Goal: Information Seeking & Learning: Learn about a topic

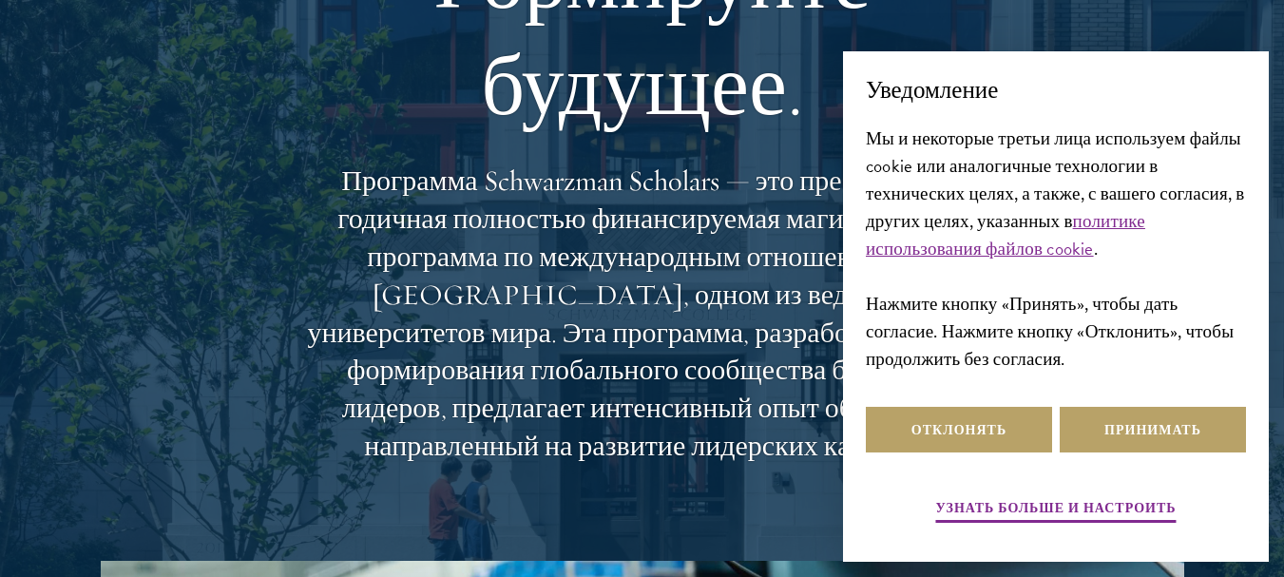
scroll to position [226, 0]
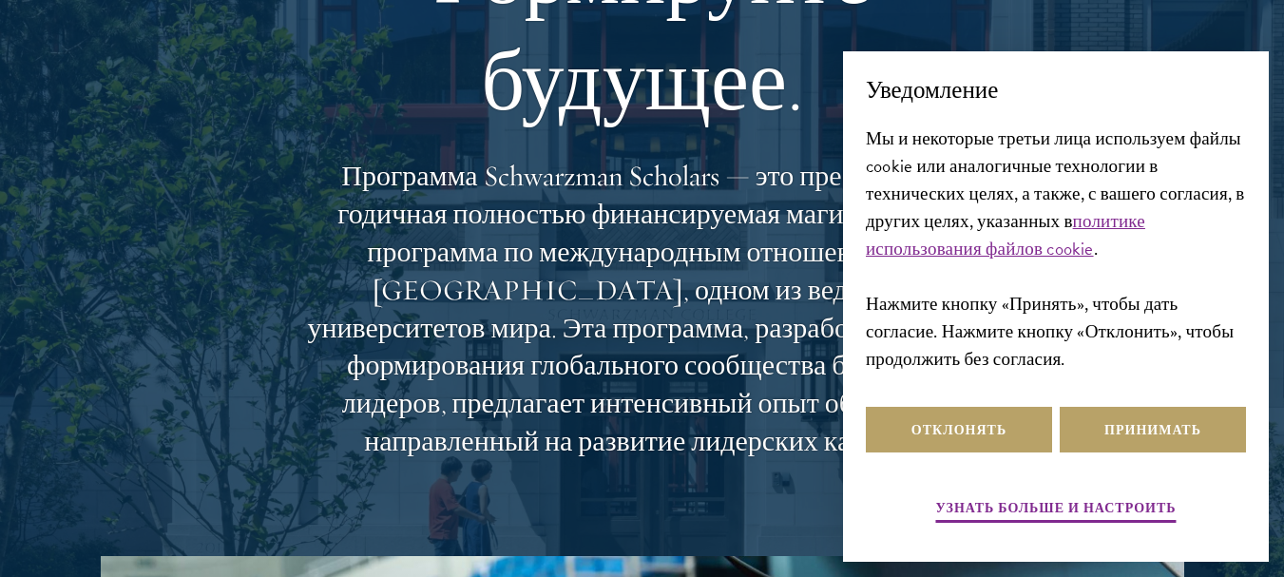
click at [652, 102] on font "Формируйте будущее." at bounding box center [641, 27] width 457 height 213
click at [721, 388] on font "Программа Schwarzman Scholars — это престижная годичная полностью финансируемая…" at bounding box center [642, 308] width 670 height 301
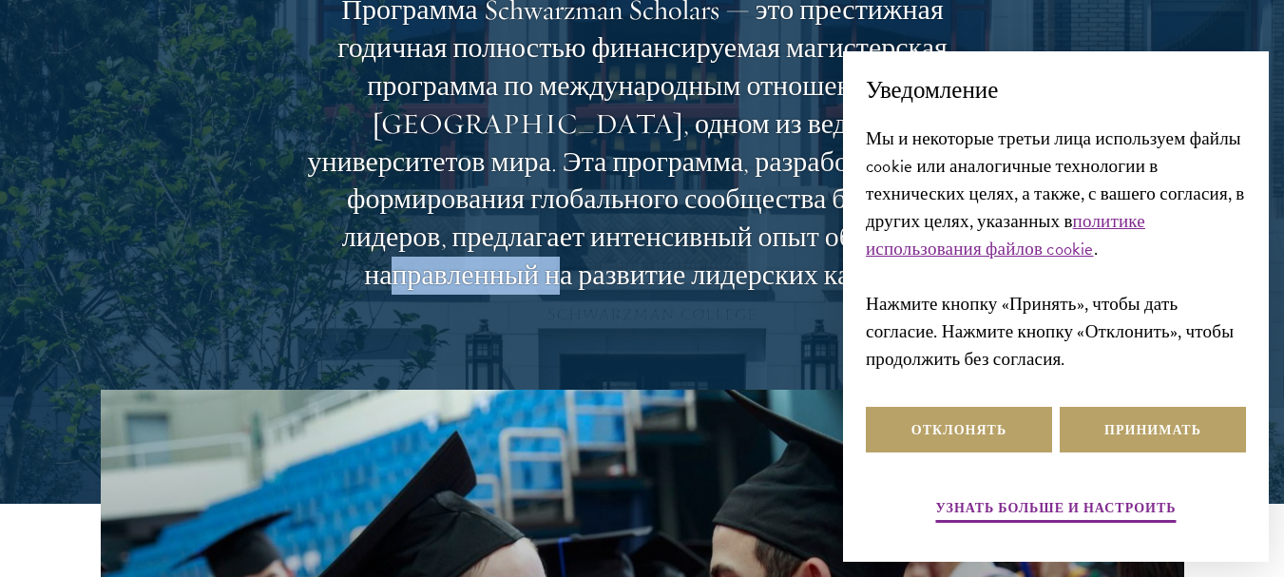
scroll to position [466, 0]
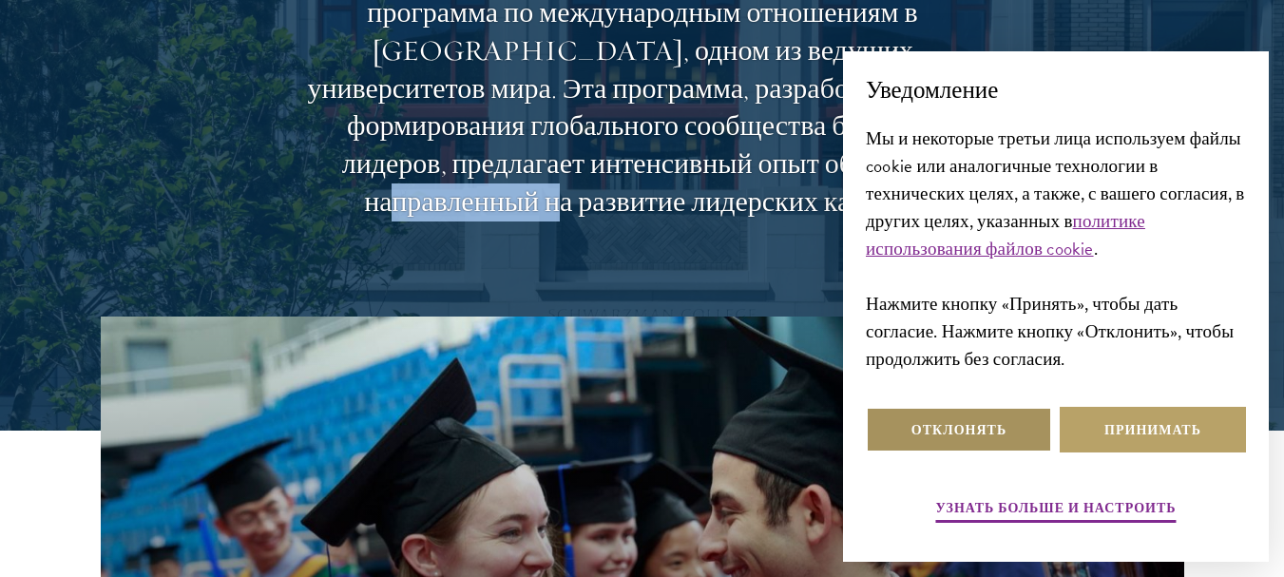
click at [918, 429] on font "Отклонять" at bounding box center [958, 430] width 95 height 20
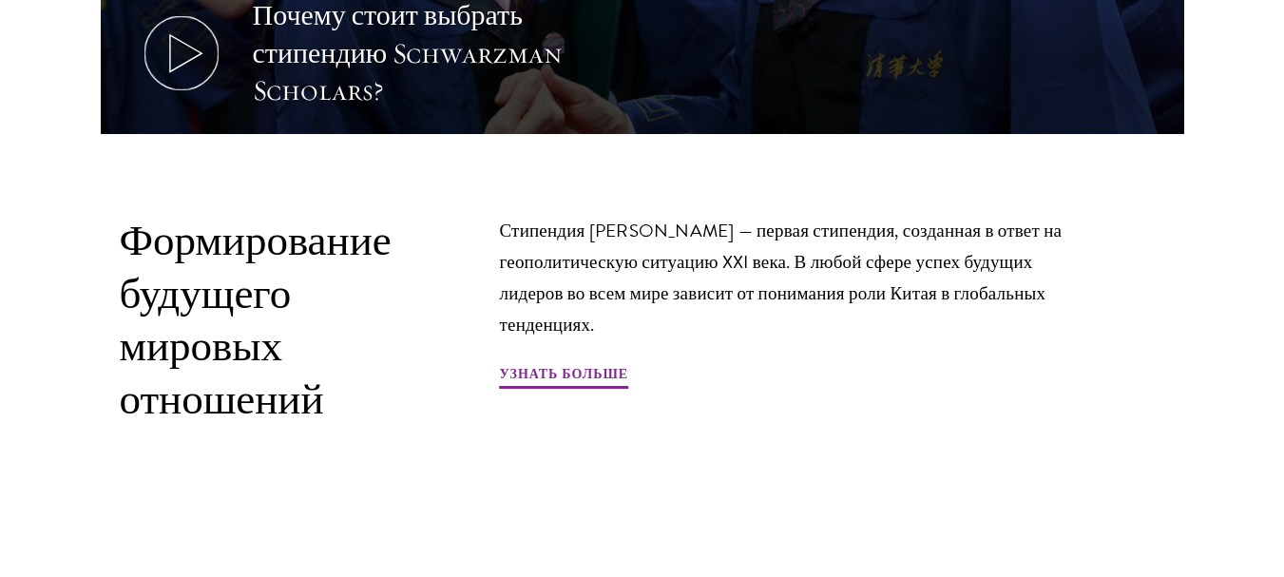
scroll to position [1259, 0]
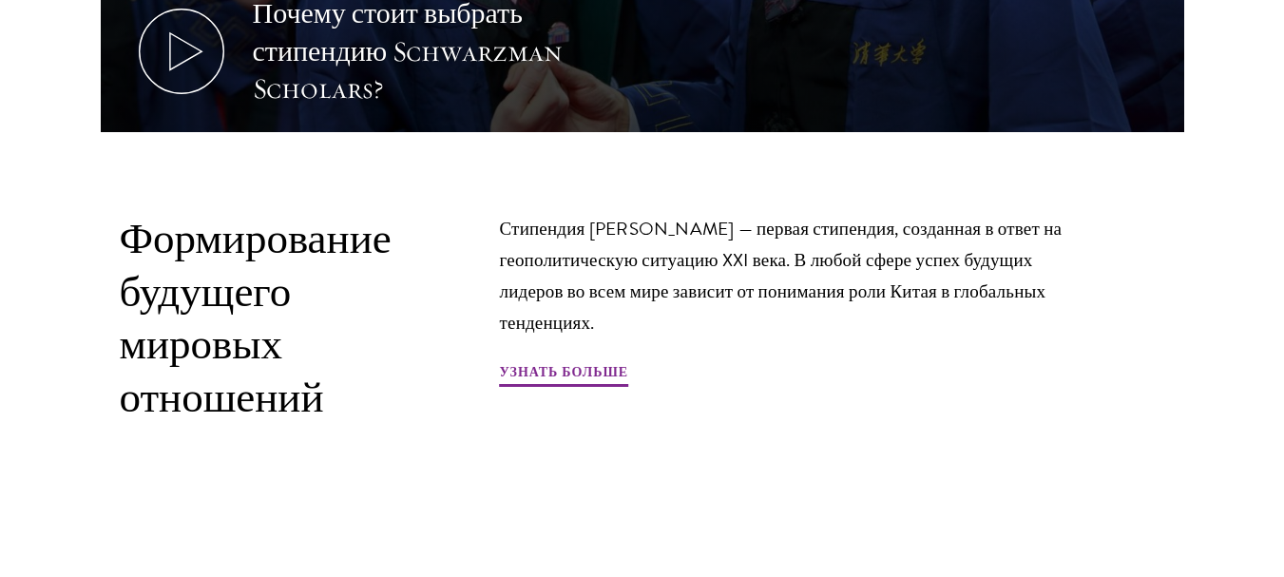
drag, startPoint x: 830, startPoint y: 193, endPoint x: 847, endPoint y: 152, distance: 44.3
click at [847, 152] on section "Почему стоит выбрать стипендию Schwarzman Scholars? Формирование будущего миров…" at bounding box center [642, 16] width 1284 height 987
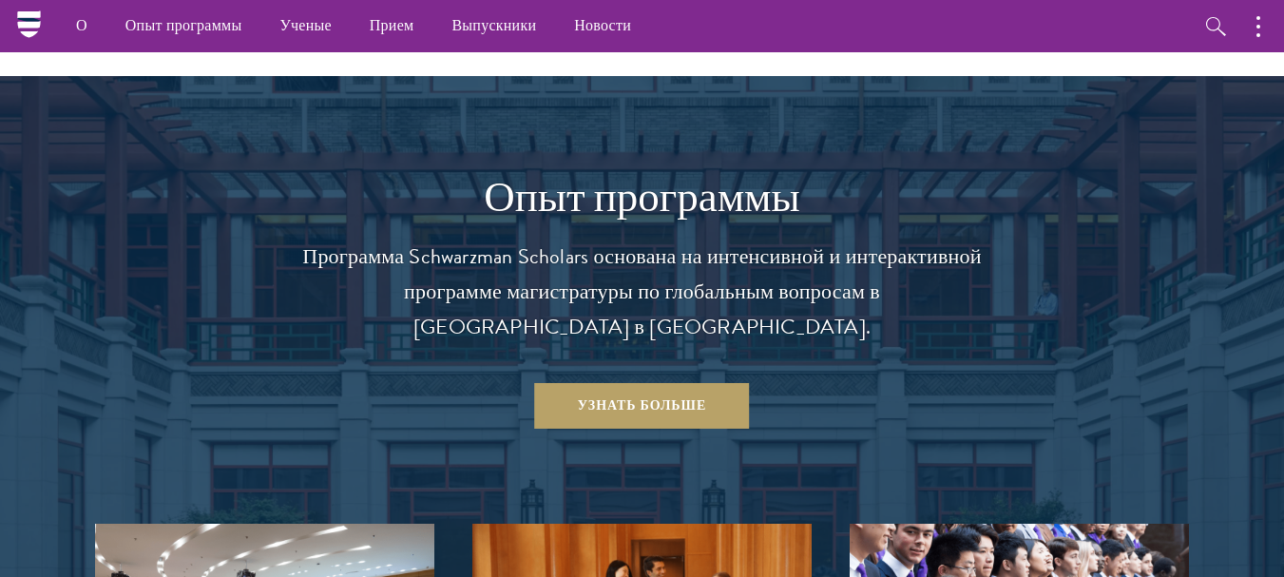
scroll to position [1732, 0]
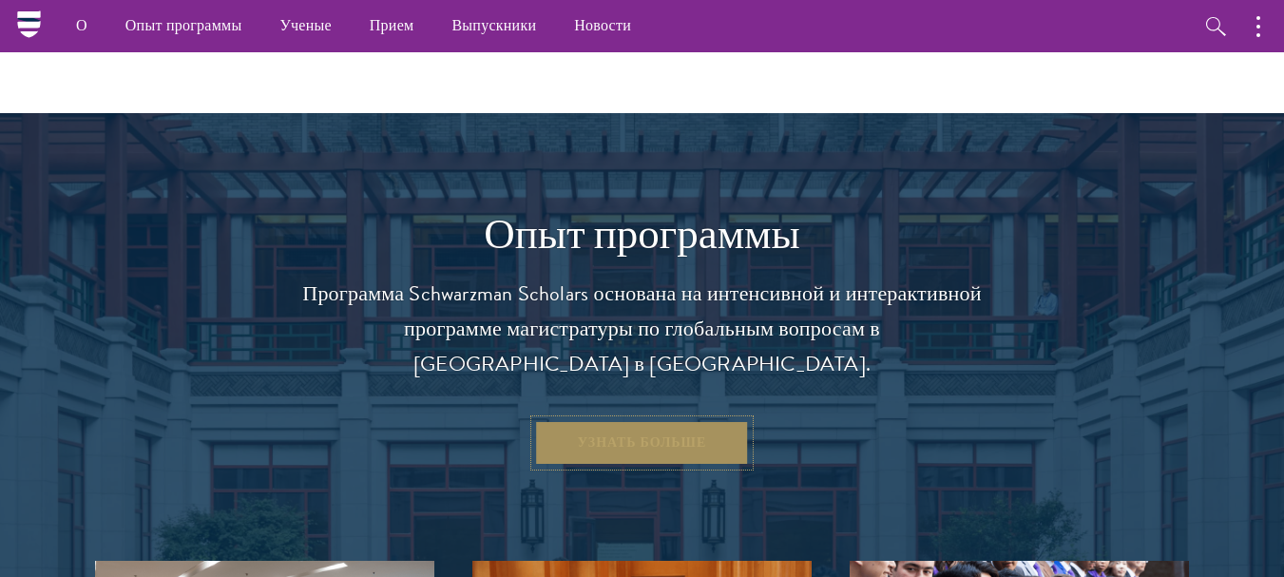
click at [667, 441] on font "Узнать больше" at bounding box center [642, 442] width 129 height 20
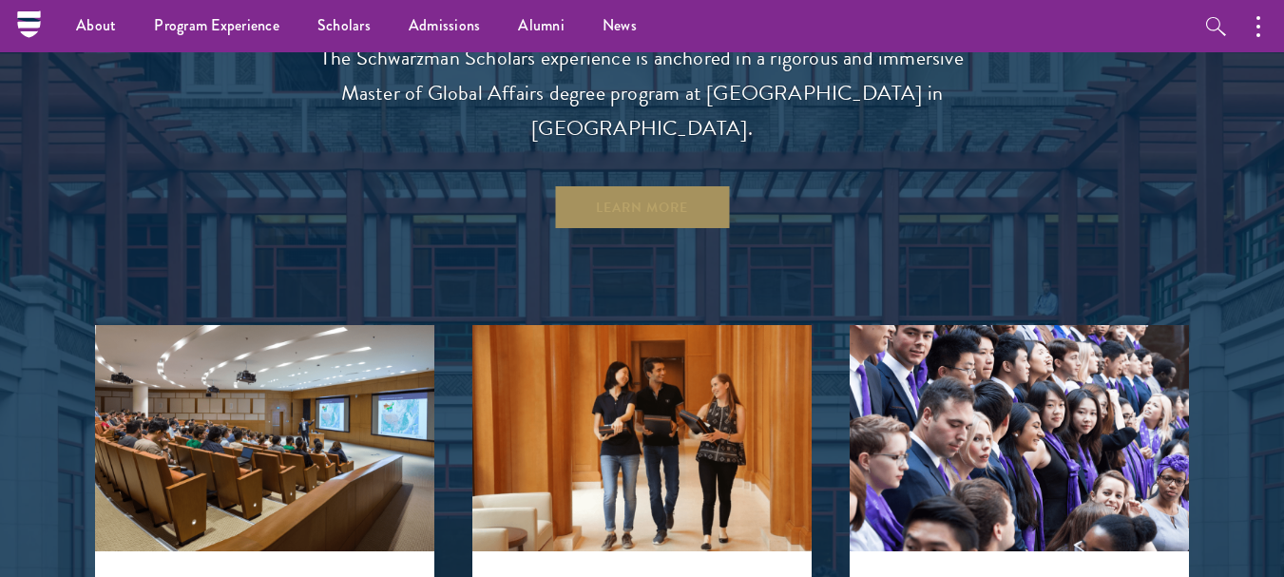
scroll to position [1512, 0]
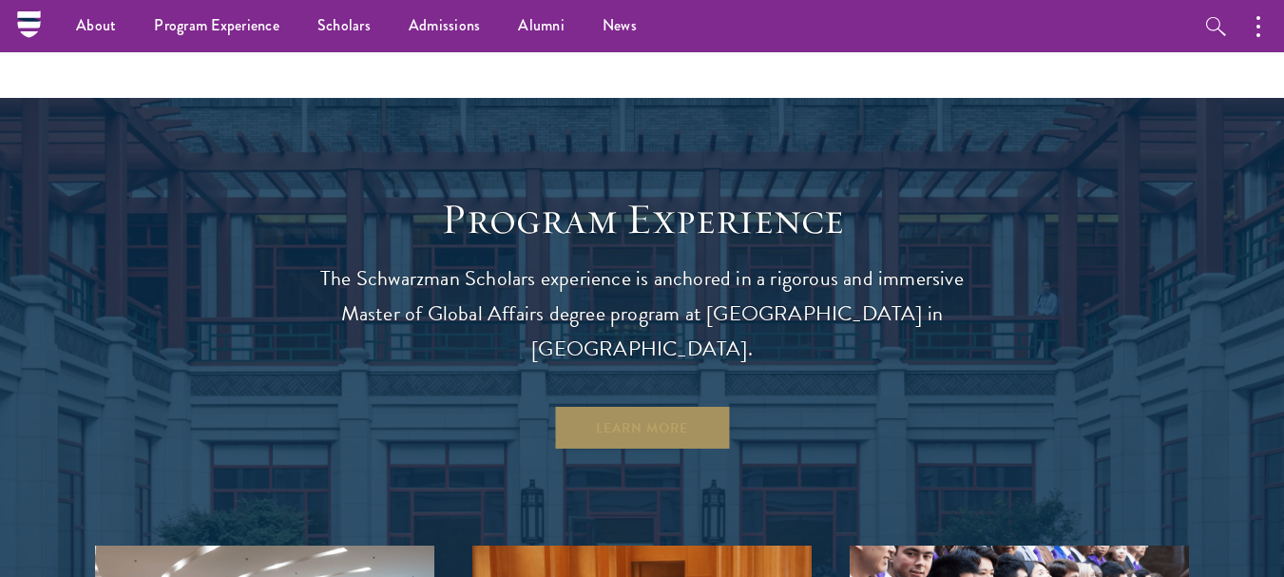
drag, startPoint x: 684, startPoint y: 202, endPoint x: 606, endPoint y: 156, distance: 90.8
click at [606, 193] on h1 "Program Experience" at bounding box center [642, 219] width 684 height 53
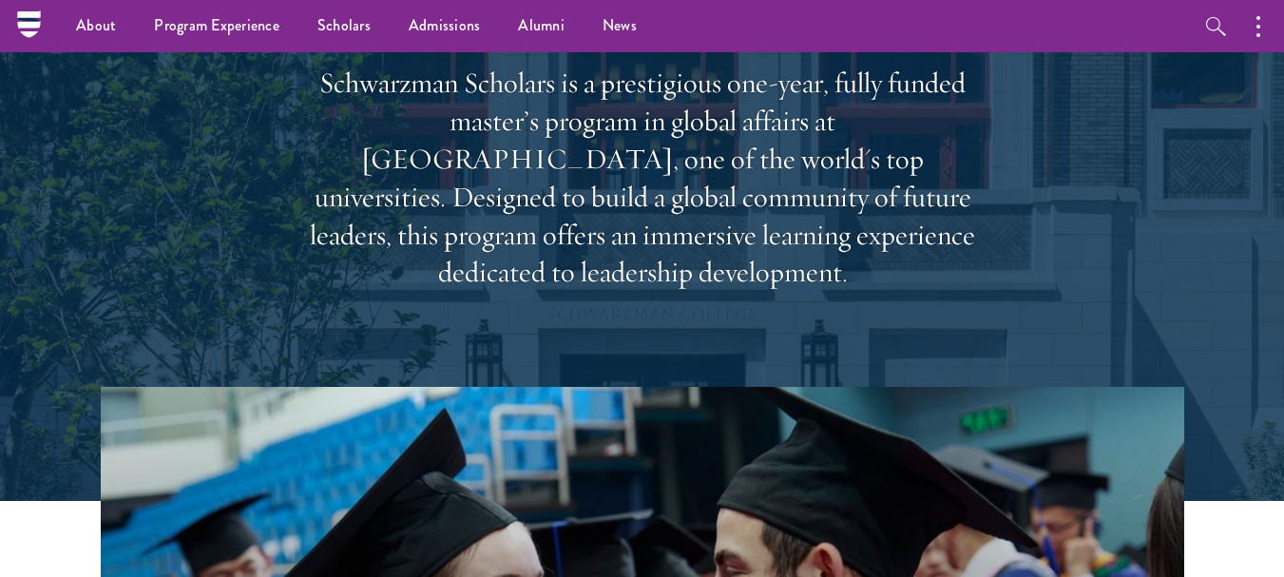
scroll to position [210, 0]
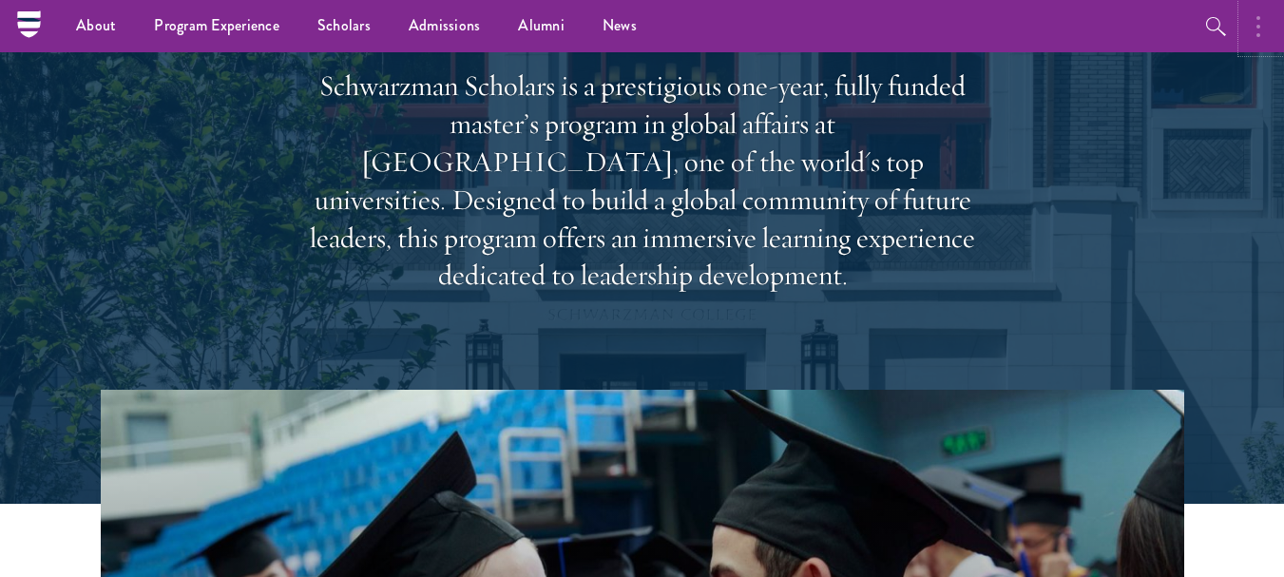
click at [1255, 24] on button "button" at bounding box center [1263, 26] width 42 height 52
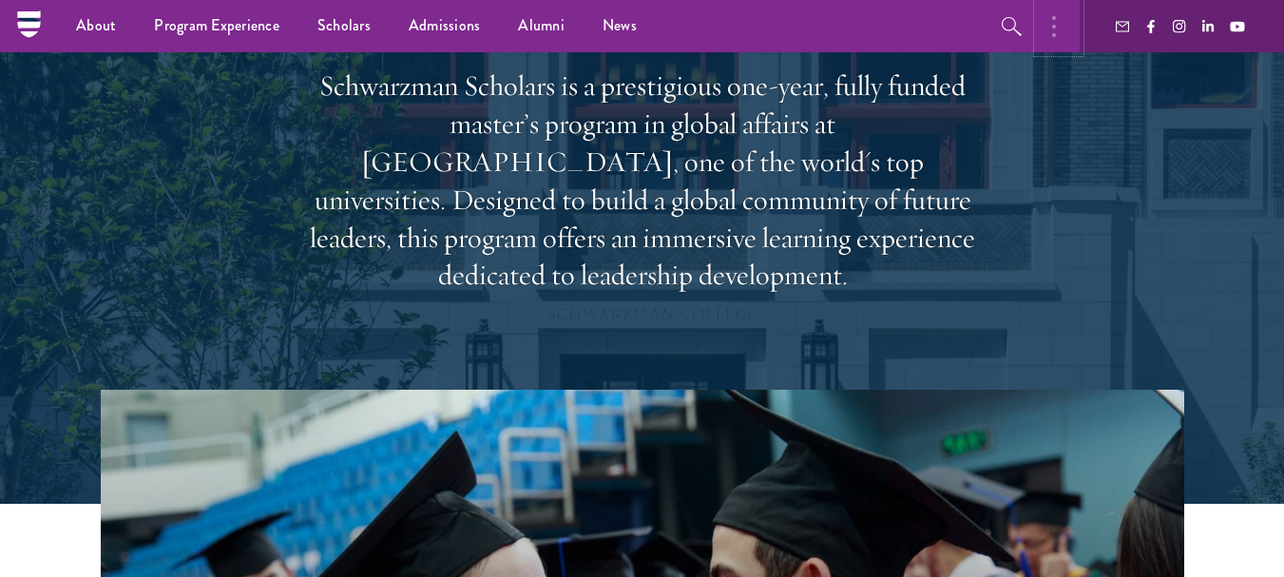
click at [1042, 22] on button "button" at bounding box center [1059, 26] width 42 height 52
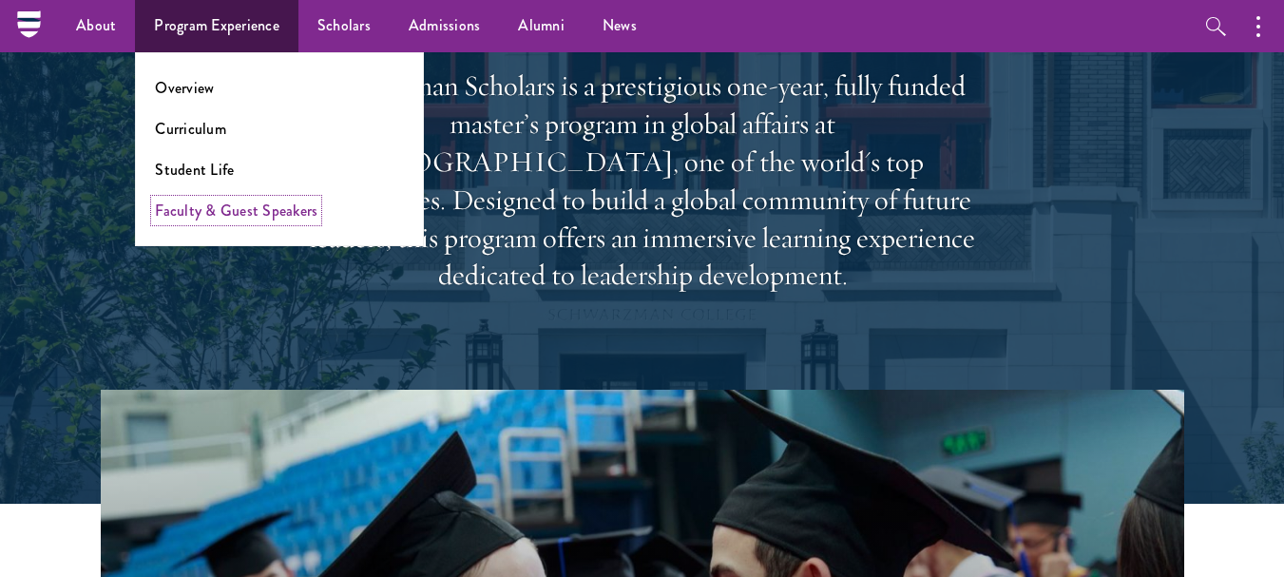
click at [296, 202] on link "Faculty & Guest Speakers" at bounding box center [236, 211] width 162 height 22
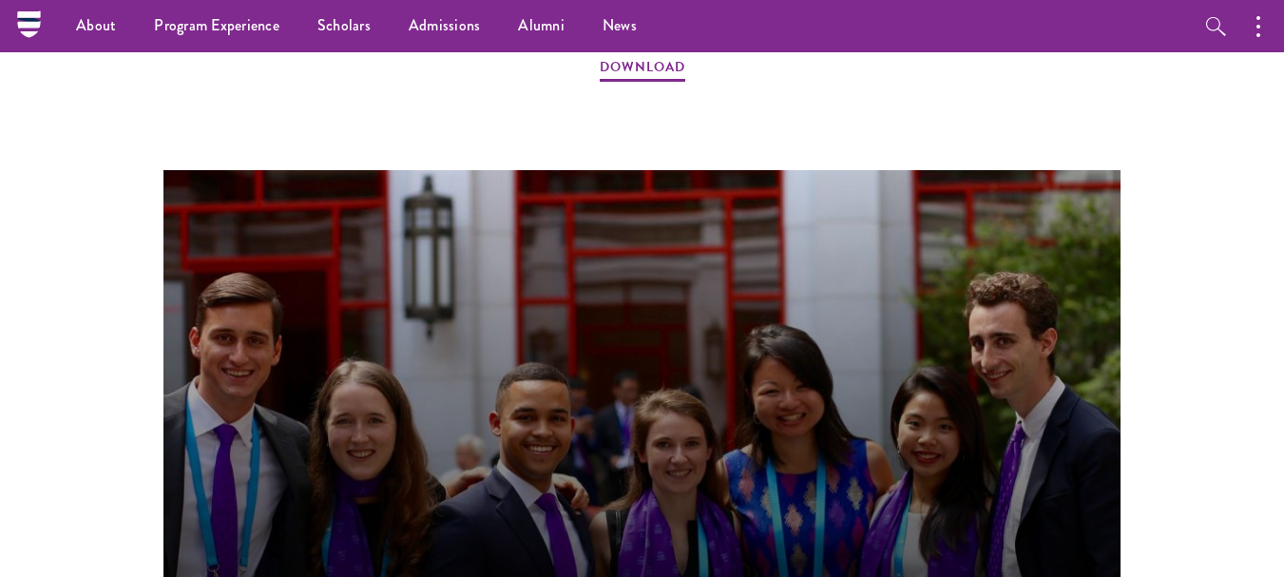
scroll to position [1797, 0]
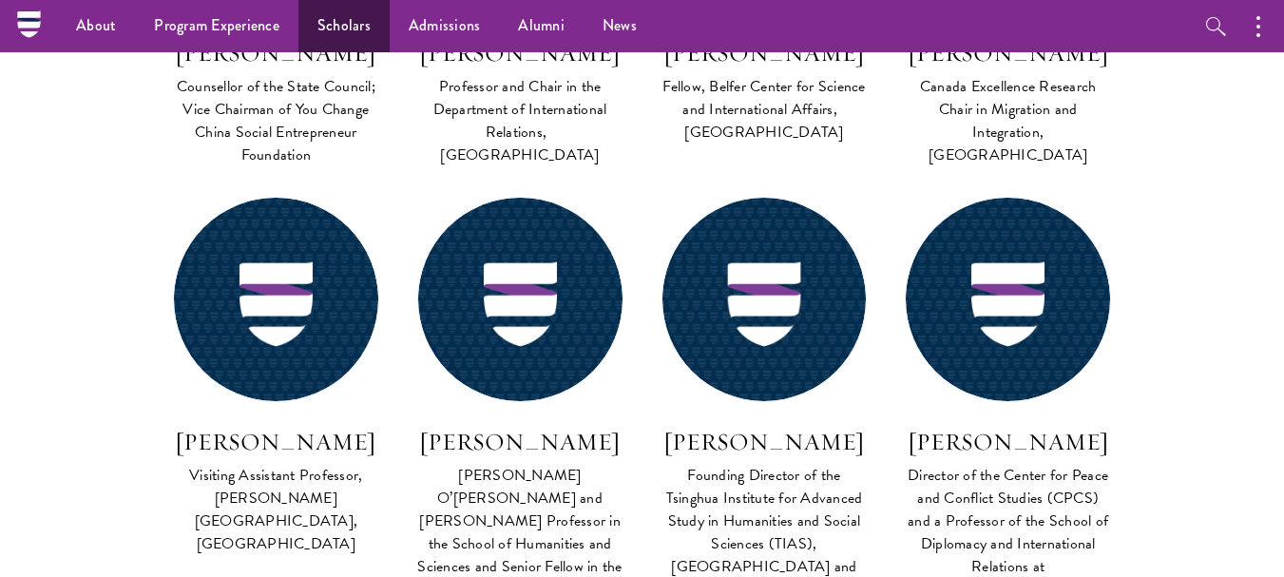
scroll to position [6198, 0]
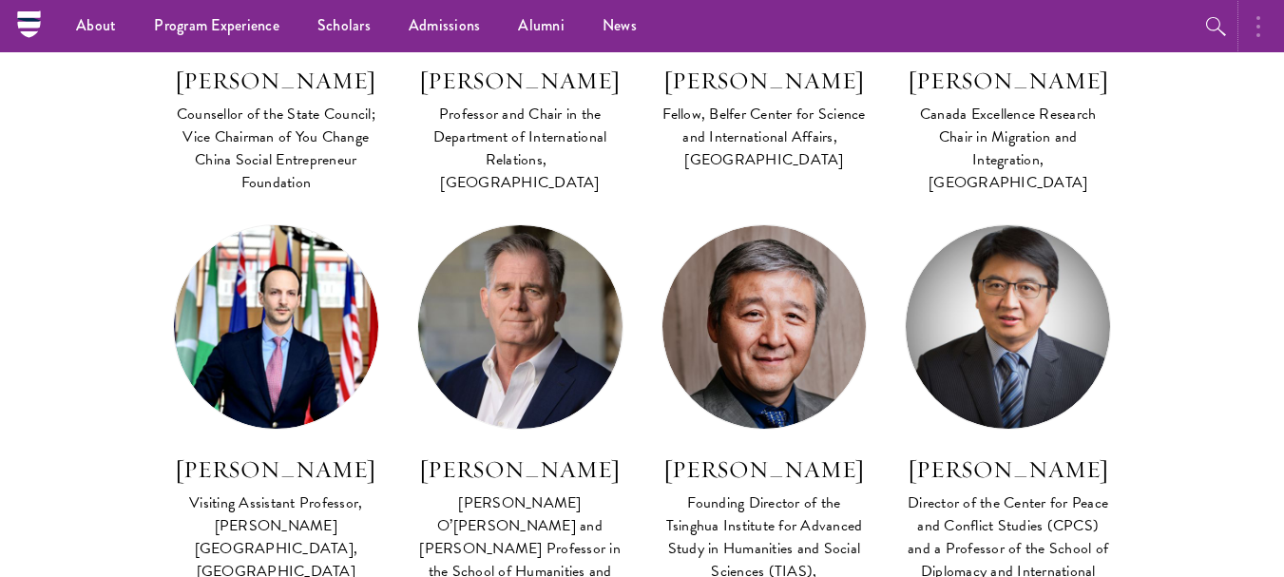
click at [1252, 13] on button "button" at bounding box center [1263, 26] width 42 height 52
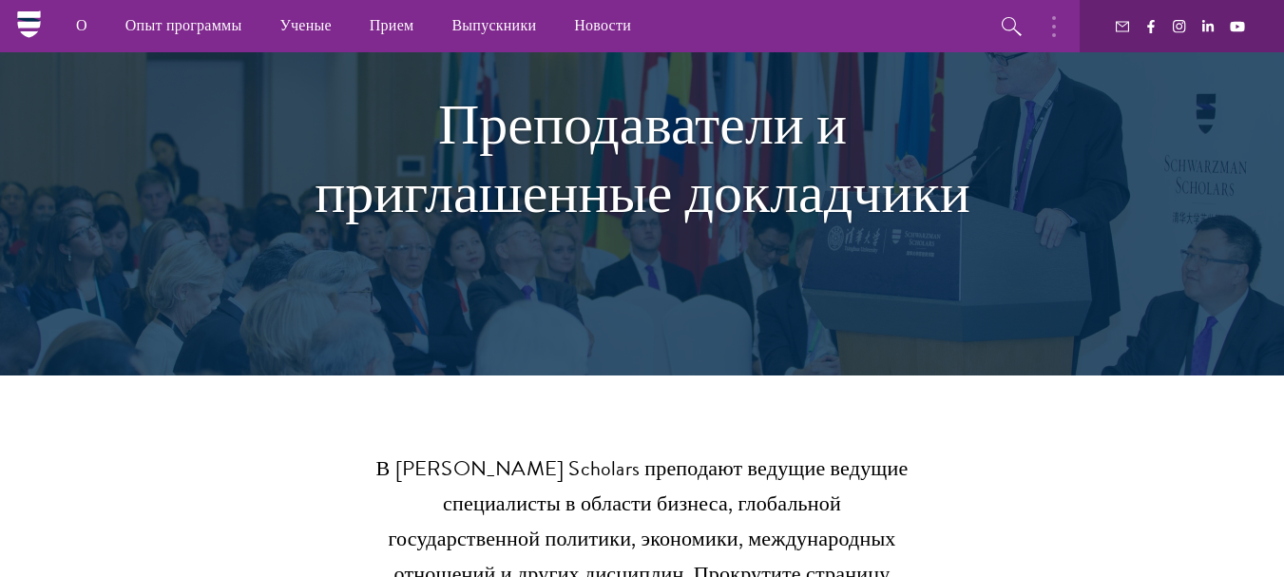
scroll to position [0, 0]
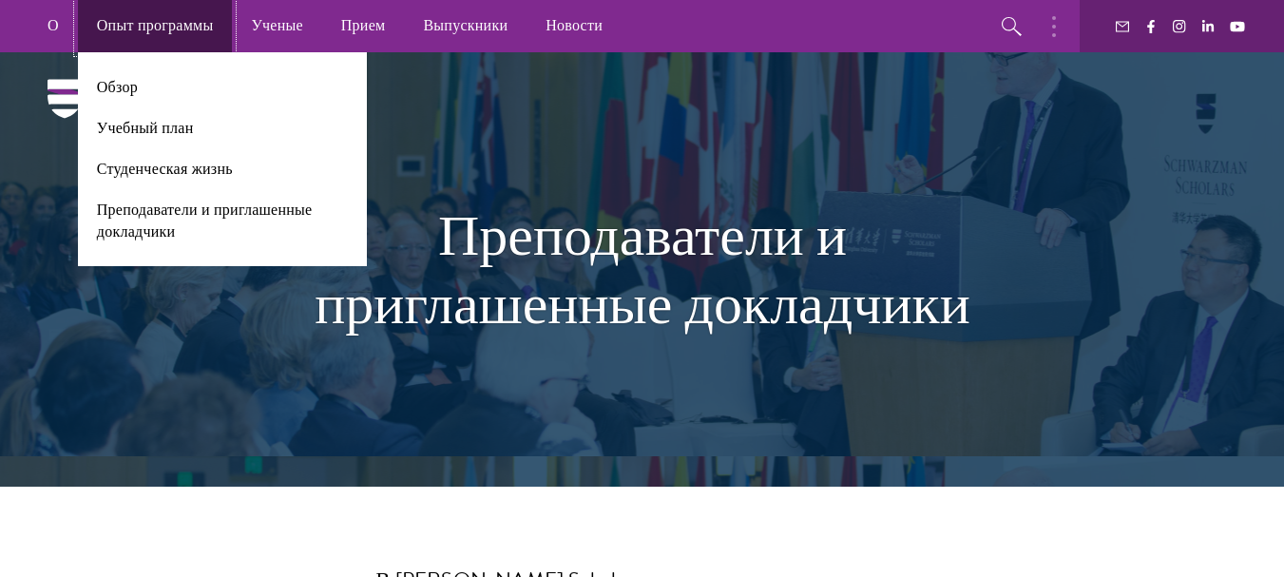
click at [118, 19] on font "Опыт программы" at bounding box center [155, 25] width 117 height 22
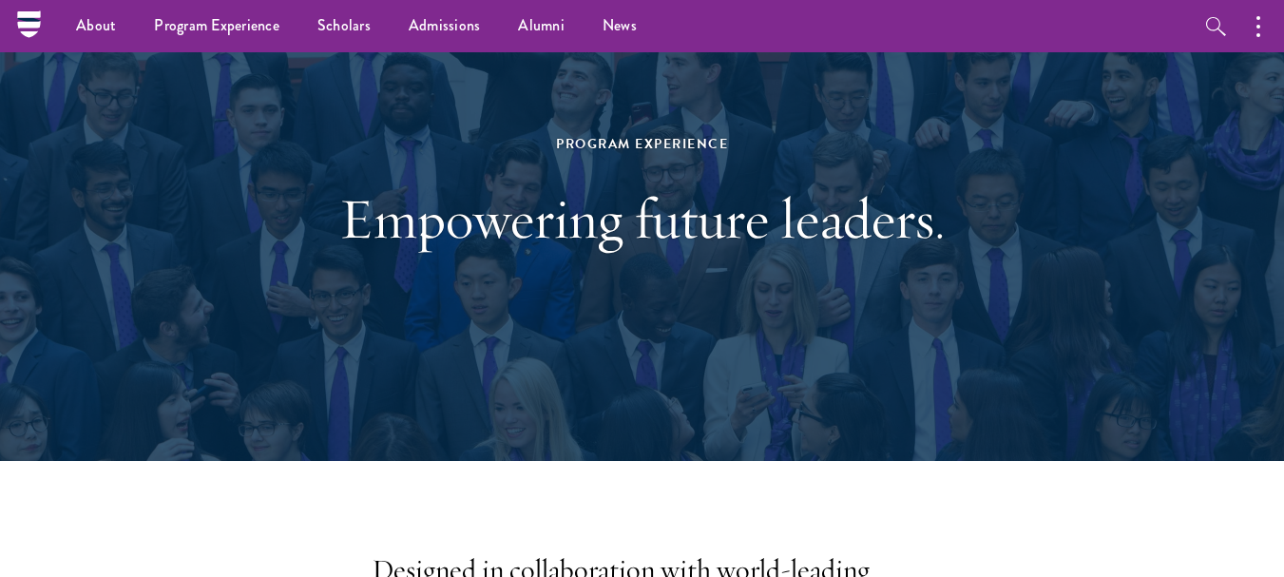
scroll to position [127, 0]
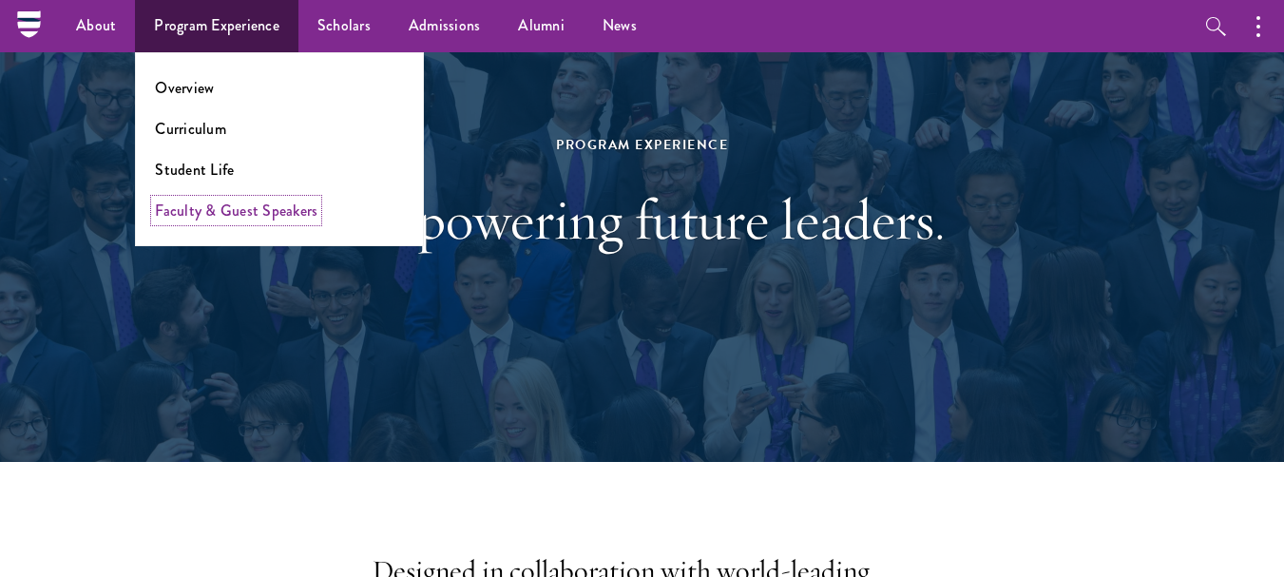
click at [239, 209] on link "Faculty & Guest Speakers" at bounding box center [236, 211] width 162 height 22
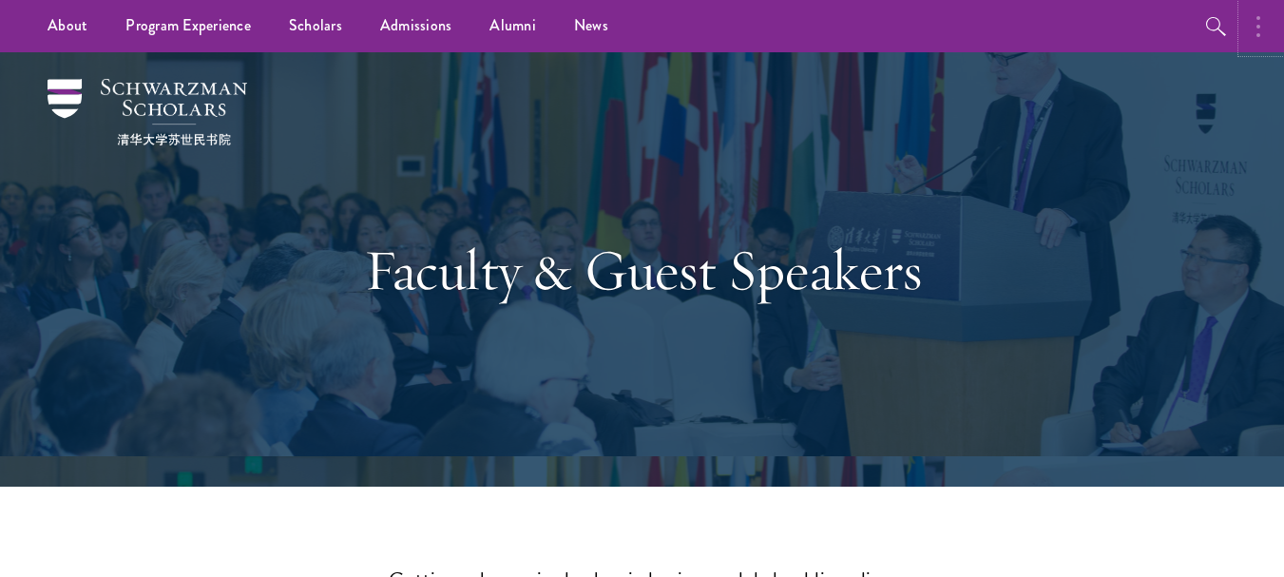
click at [1249, 29] on button "button" at bounding box center [1263, 26] width 42 height 52
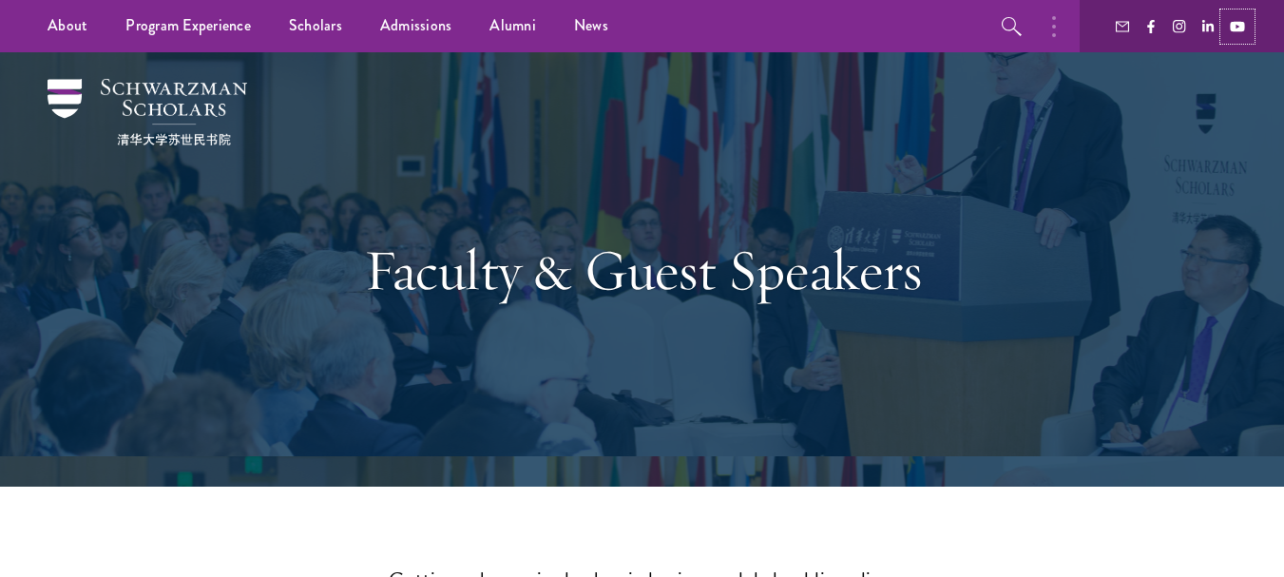
click at [1249, 29] on link at bounding box center [1237, 26] width 27 height 27
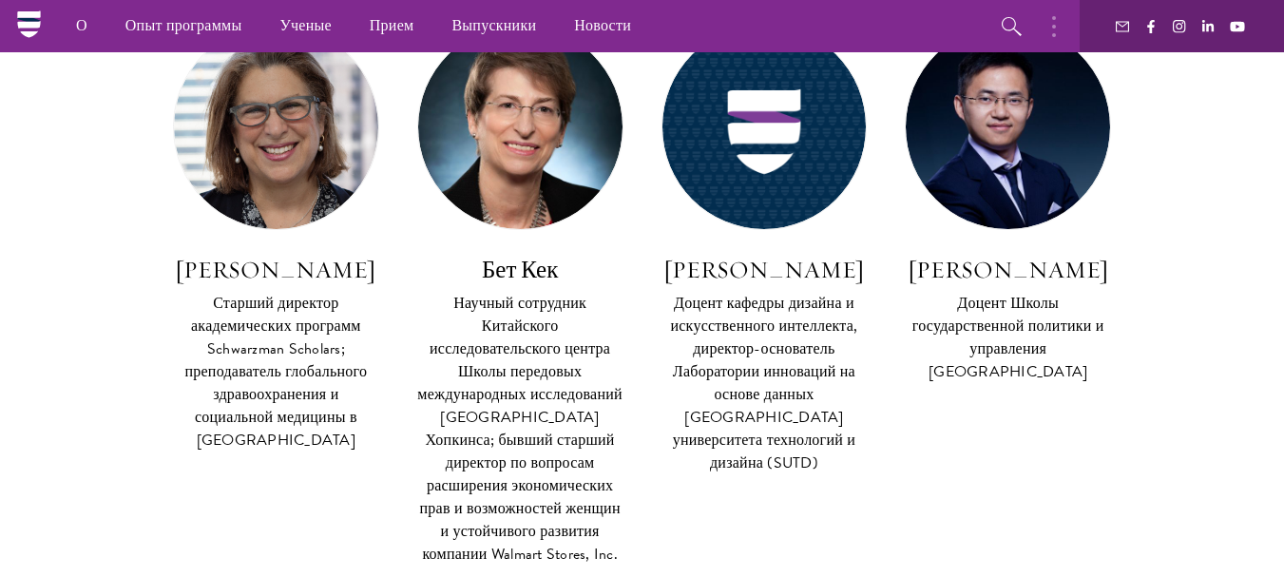
scroll to position [3448, 0]
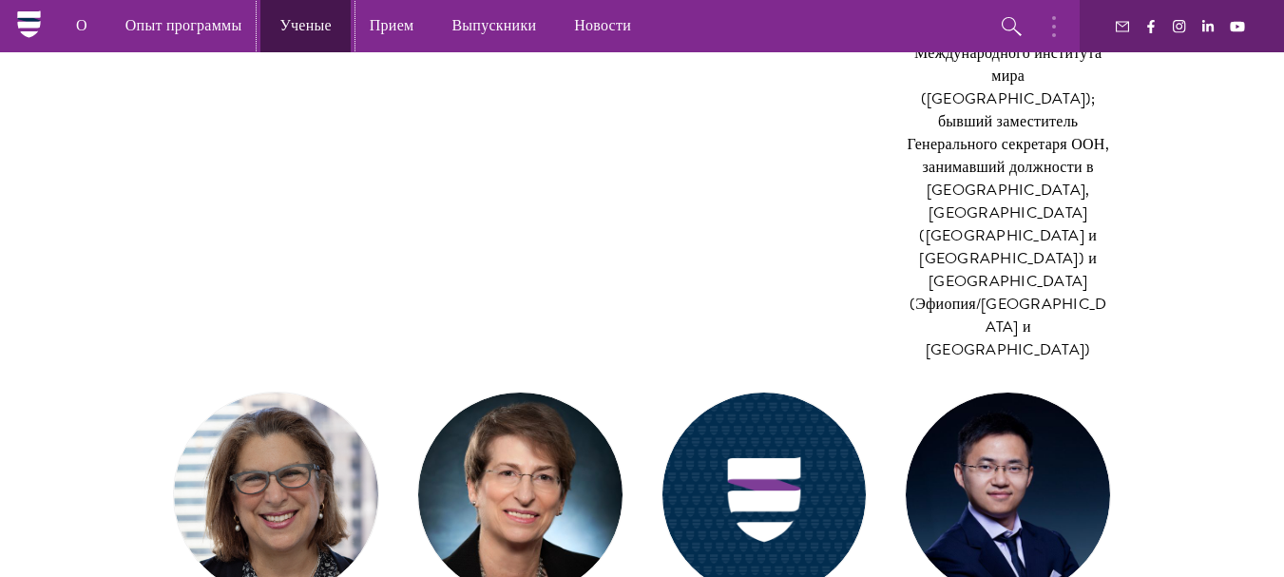
click at [315, 30] on font "Ученые" at bounding box center [304, 25] width 51 height 22
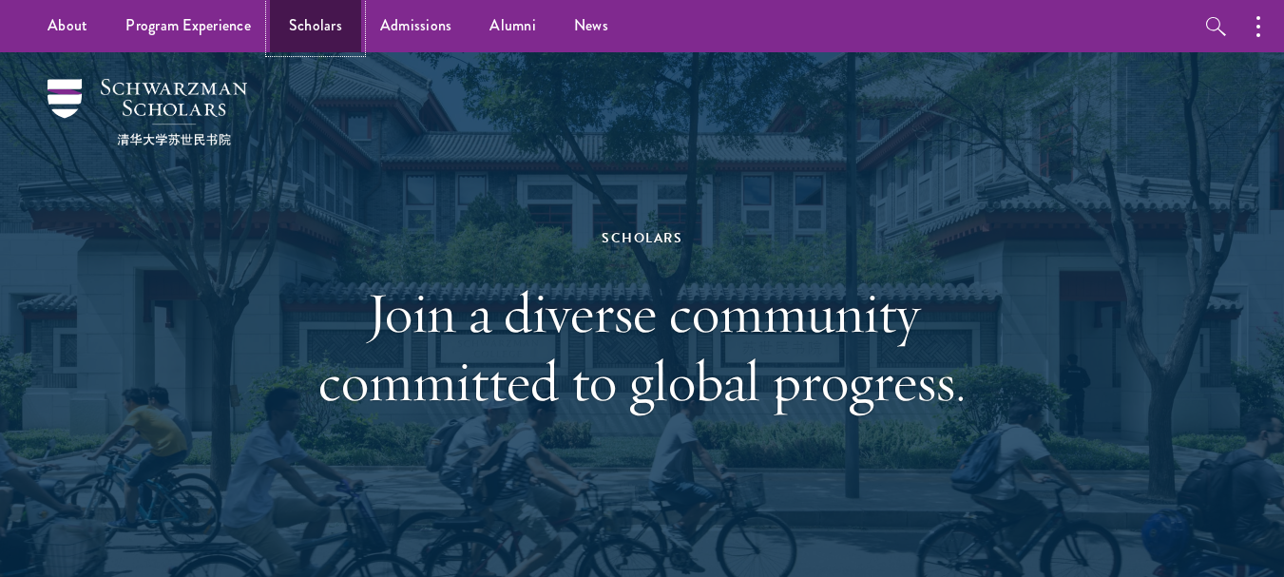
click at [294, 30] on link "Scholars" at bounding box center [315, 26] width 91 height 52
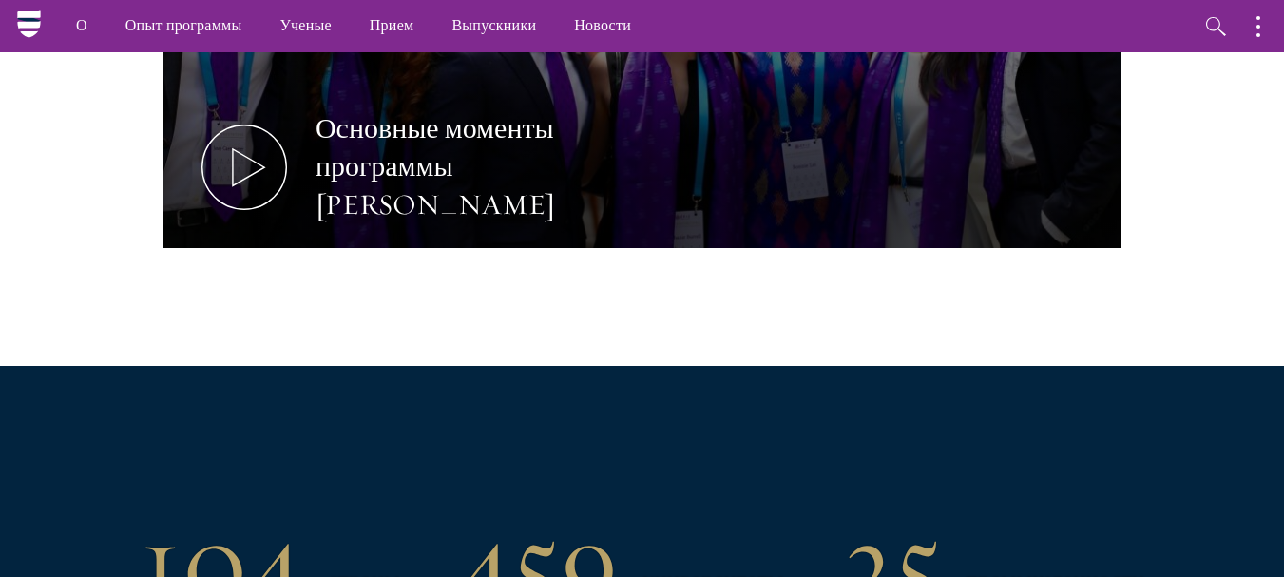
scroll to position [999, 0]
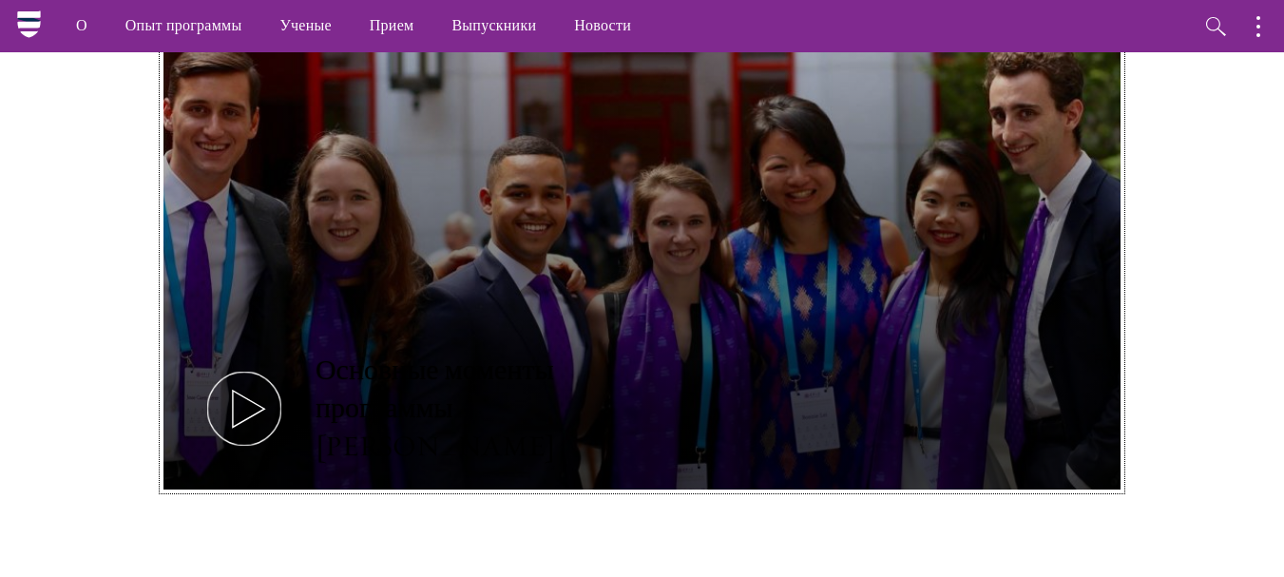
click at [525, 315] on button "Основные моменты программы стипендиатов Шварцмана" at bounding box center [641, 220] width 957 height 539
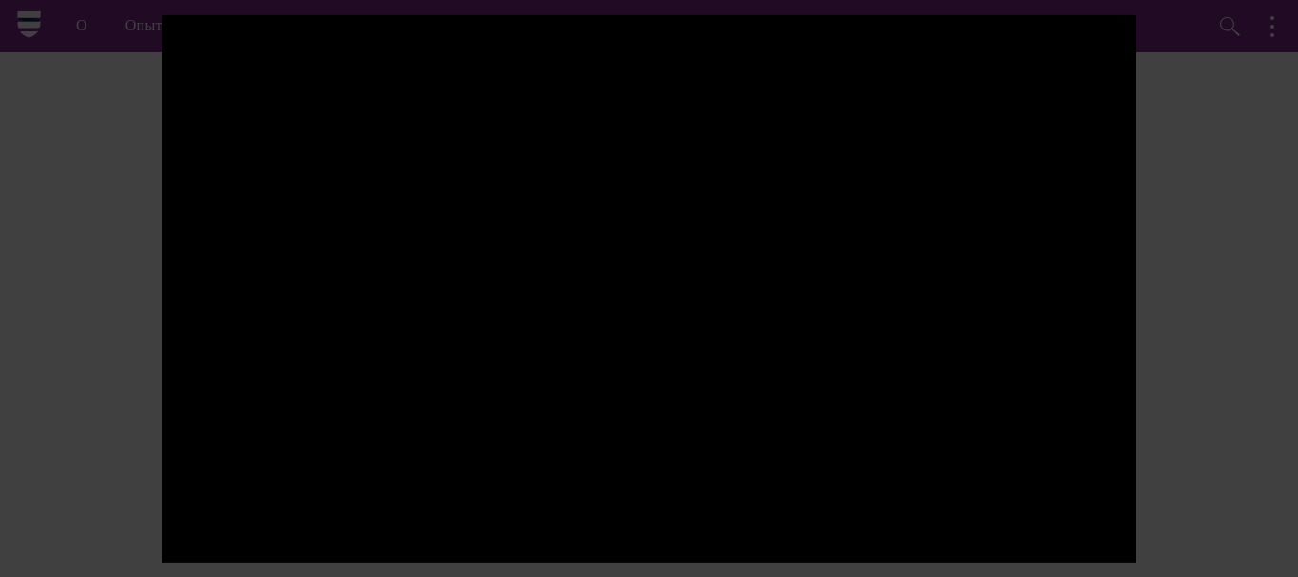
click at [1227, 225] on div at bounding box center [649, 288] width 1298 height 577
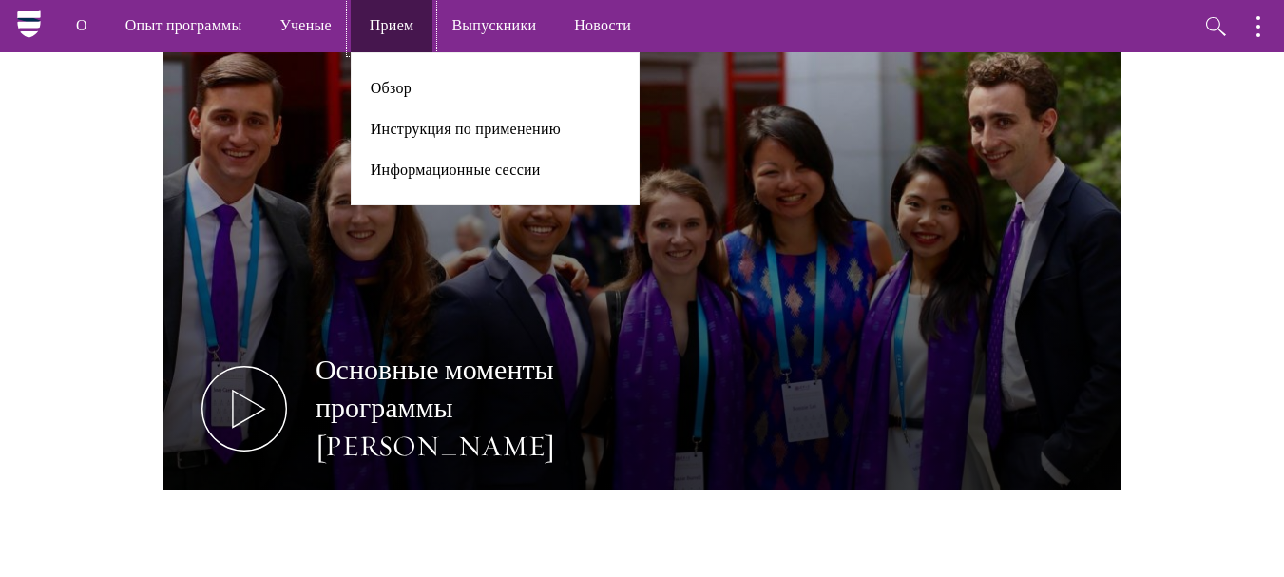
click at [371, 15] on font "Прием" at bounding box center [392, 25] width 45 height 22
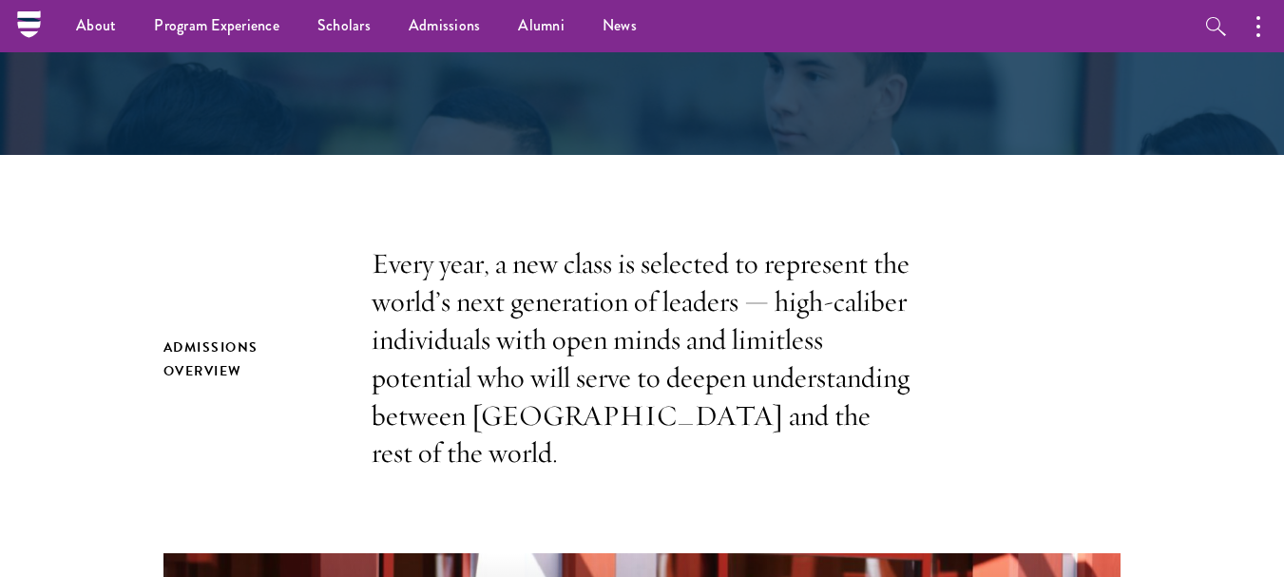
scroll to position [433, 0]
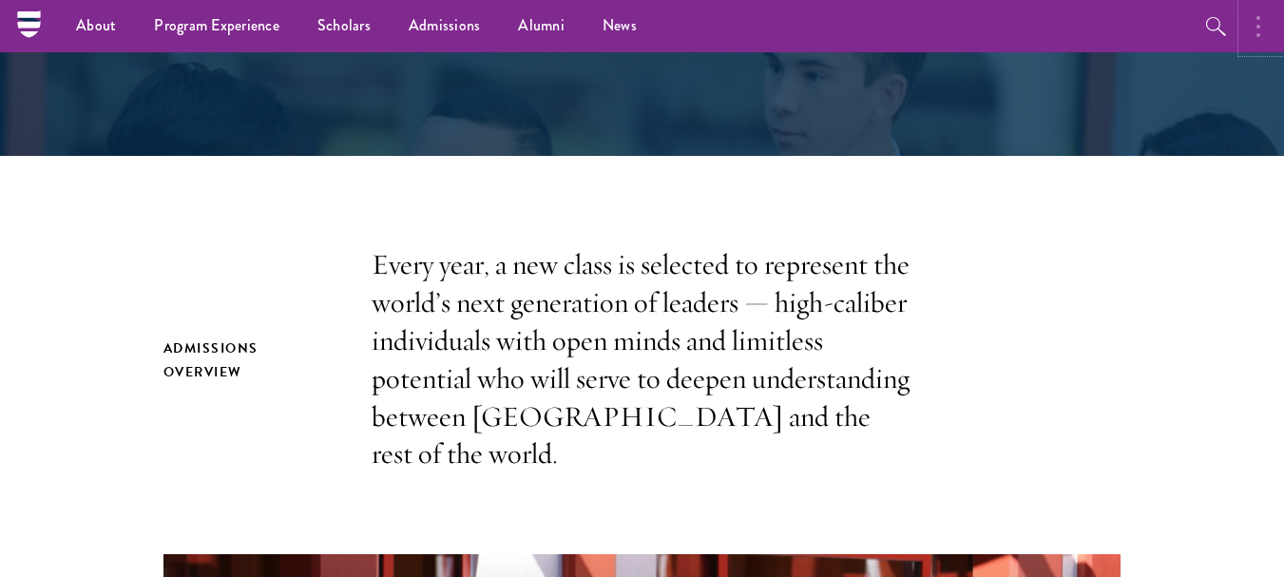
click at [1255, 26] on button "button" at bounding box center [1263, 26] width 42 height 52
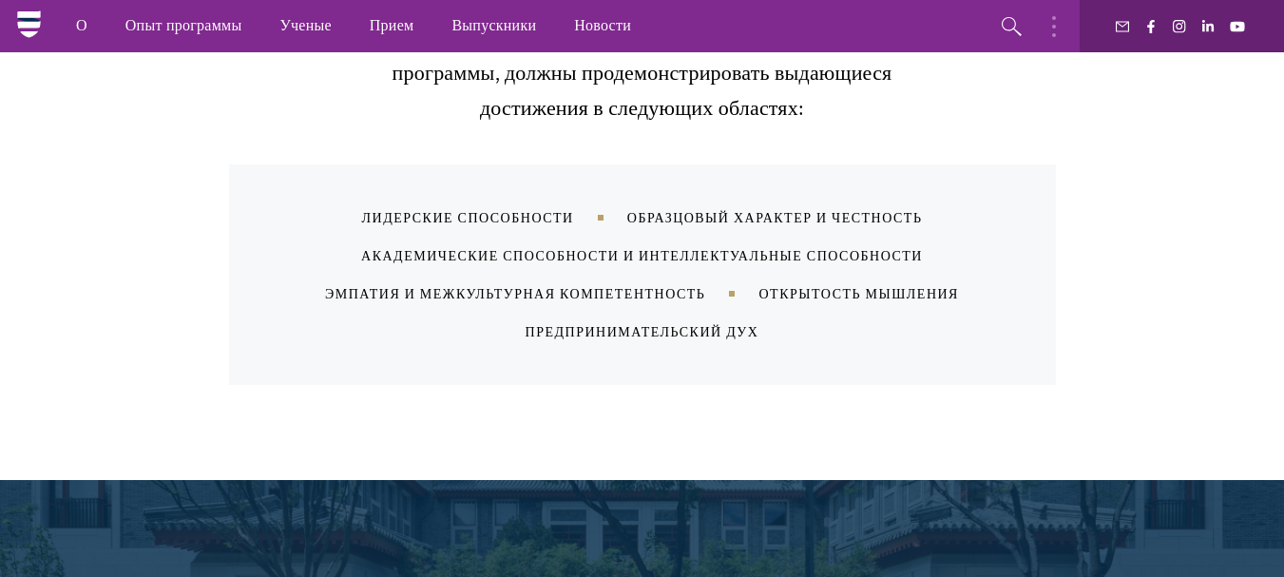
scroll to position [2100, 0]
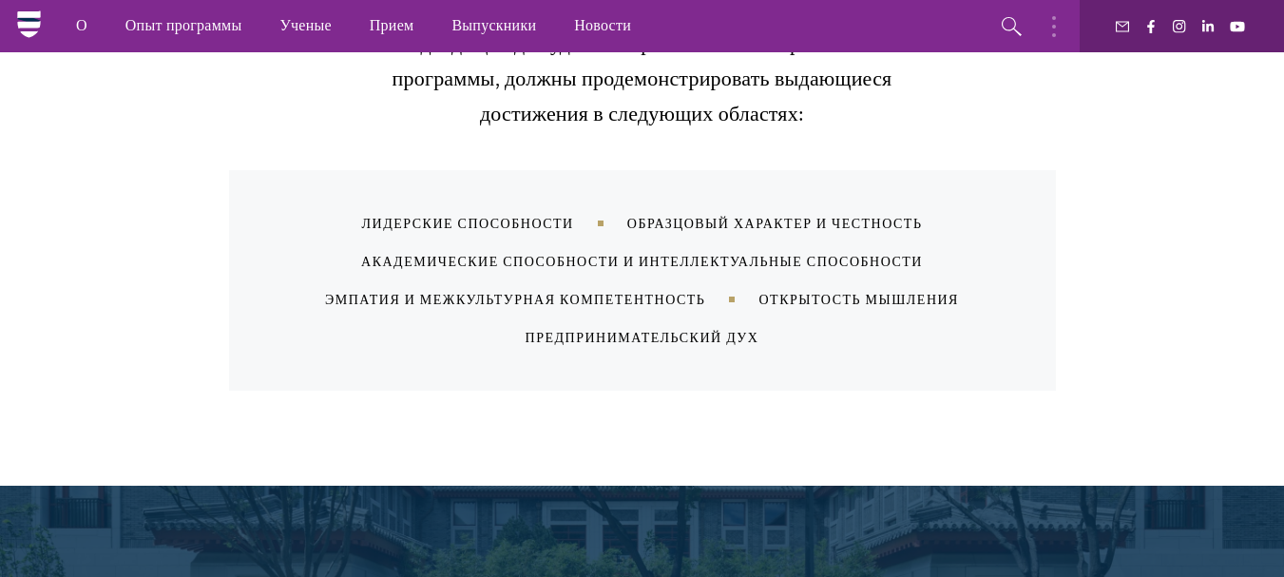
click at [900, 220] on font "Образцовый характер и честность" at bounding box center [775, 223] width 296 height 19
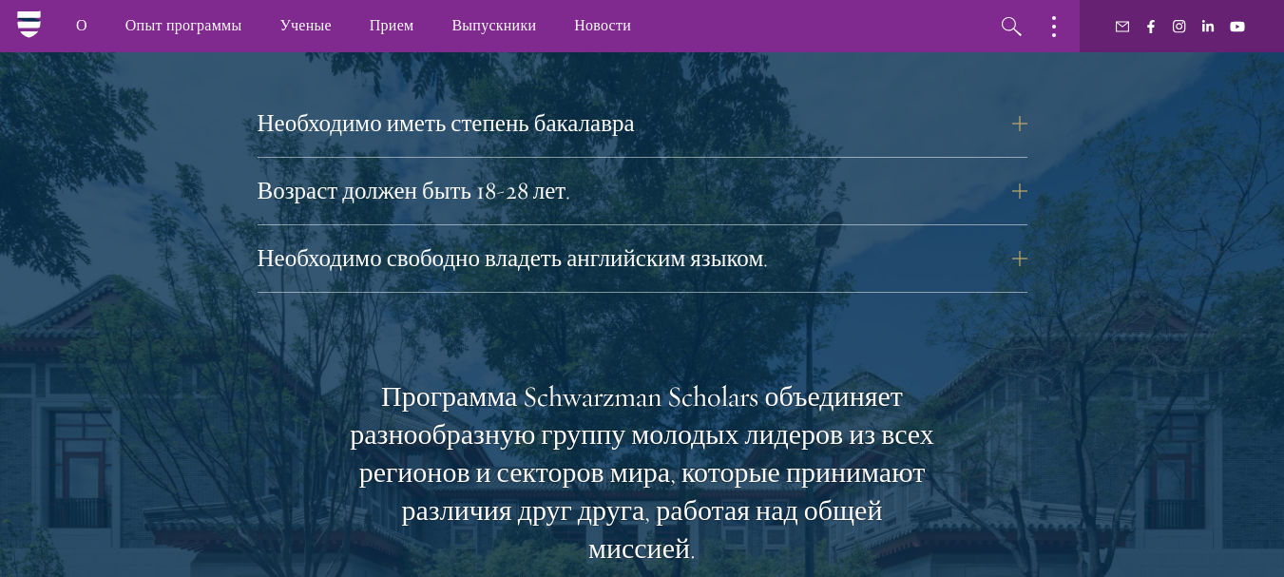
scroll to position [2873, 0]
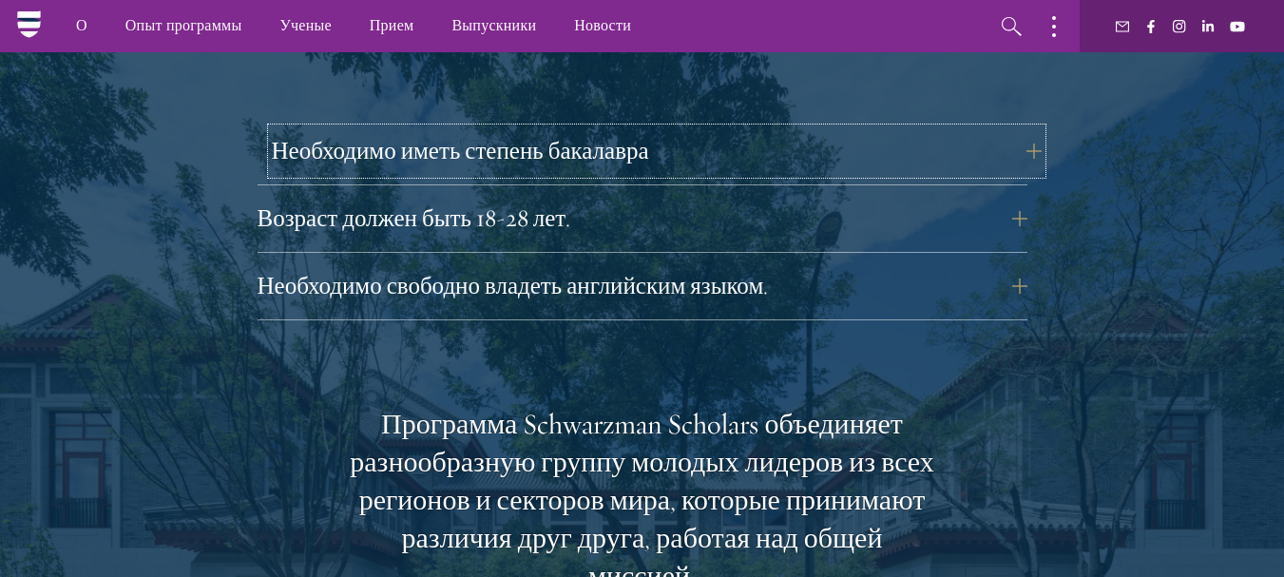
click at [841, 144] on button "Необходимо иметь степень бакалавра" at bounding box center [657, 151] width 770 height 46
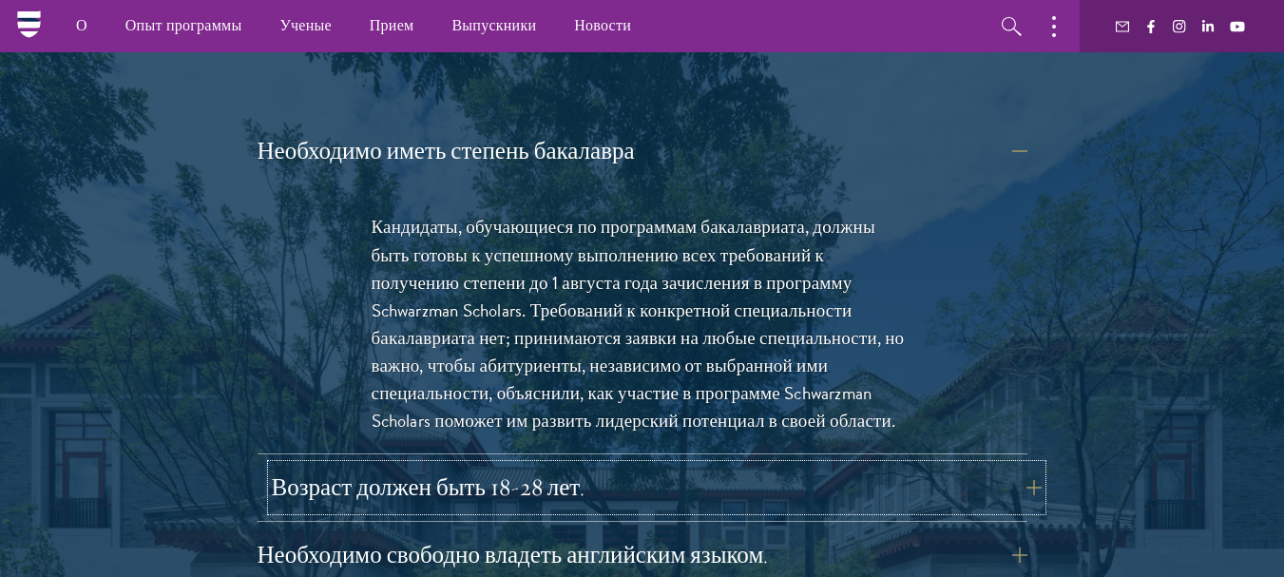
click at [1003, 482] on button "Возраст должен быть 18-28 лет." at bounding box center [657, 488] width 770 height 46
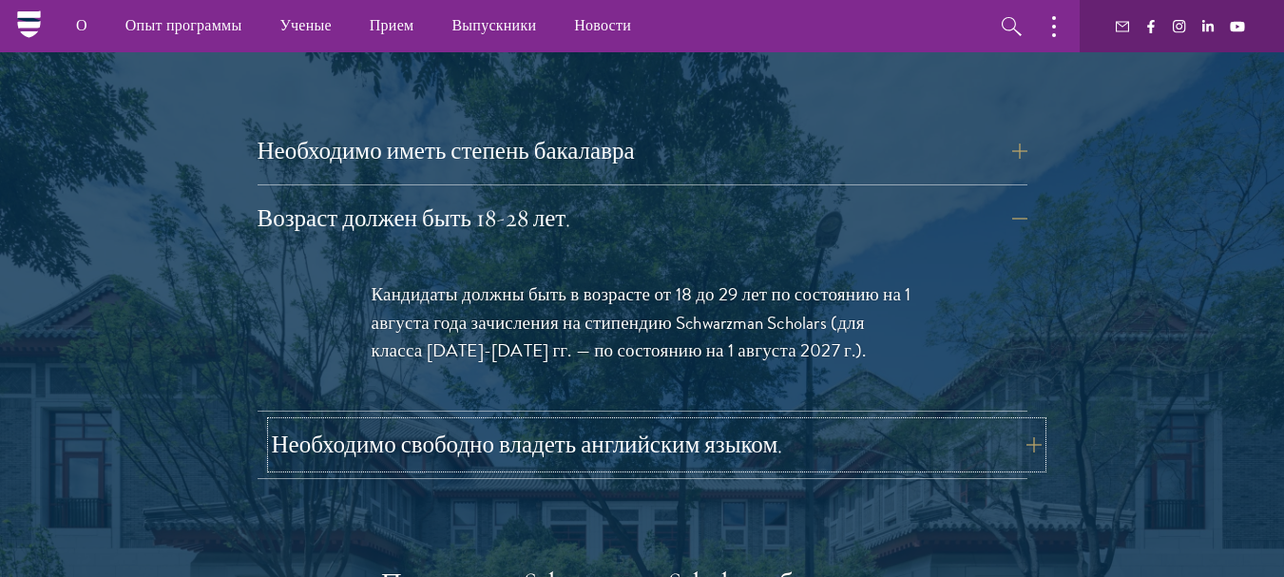
click at [846, 449] on button "Необходимо свободно владеть английским языком." at bounding box center [657, 445] width 770 height 46
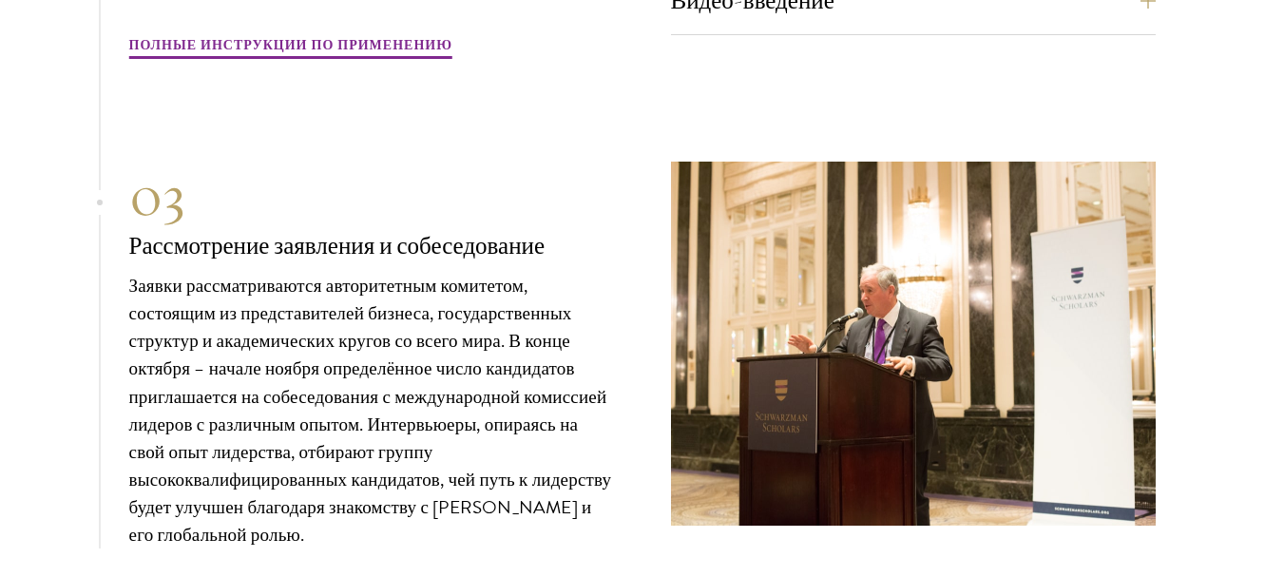
scroll to position [7331, 0]
click at [845, 452] on img at bounding box center [913, 343] width 485 height 364
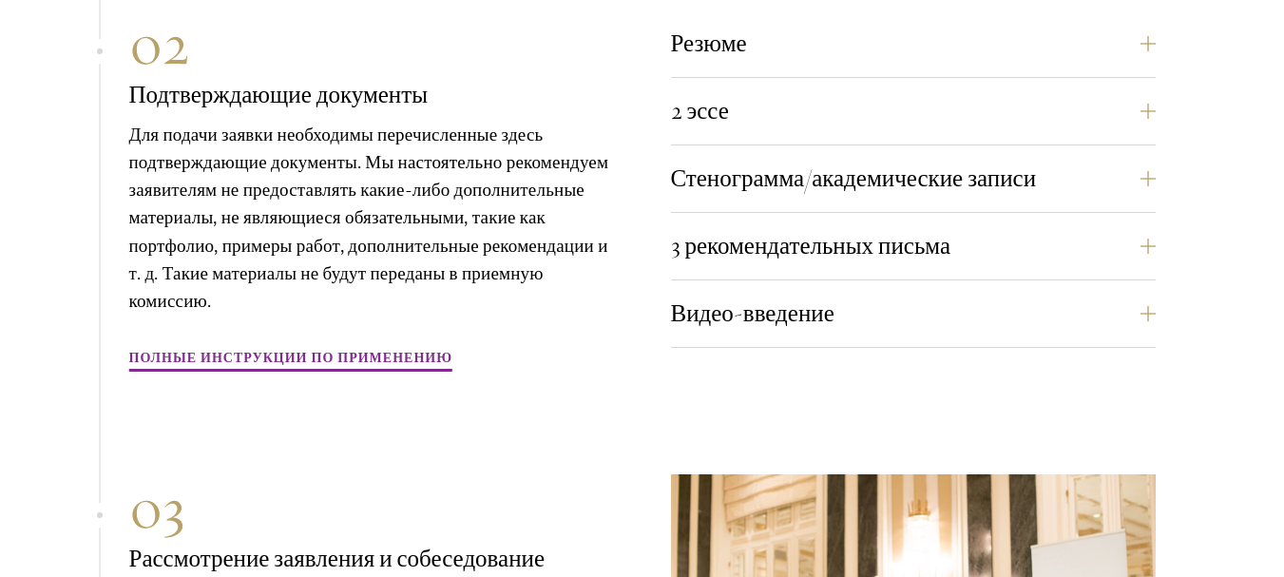
scroll to position [7025, 0]
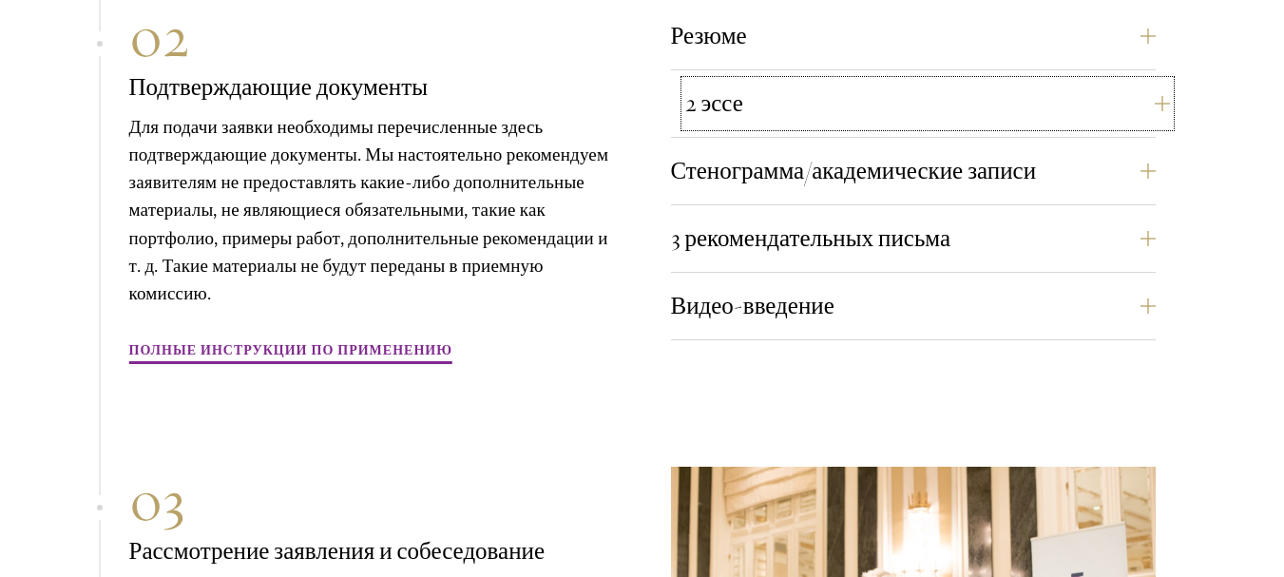
click at [789, 113] on button "2 эссе" at bounding box center [927, 104] width 485 height 46
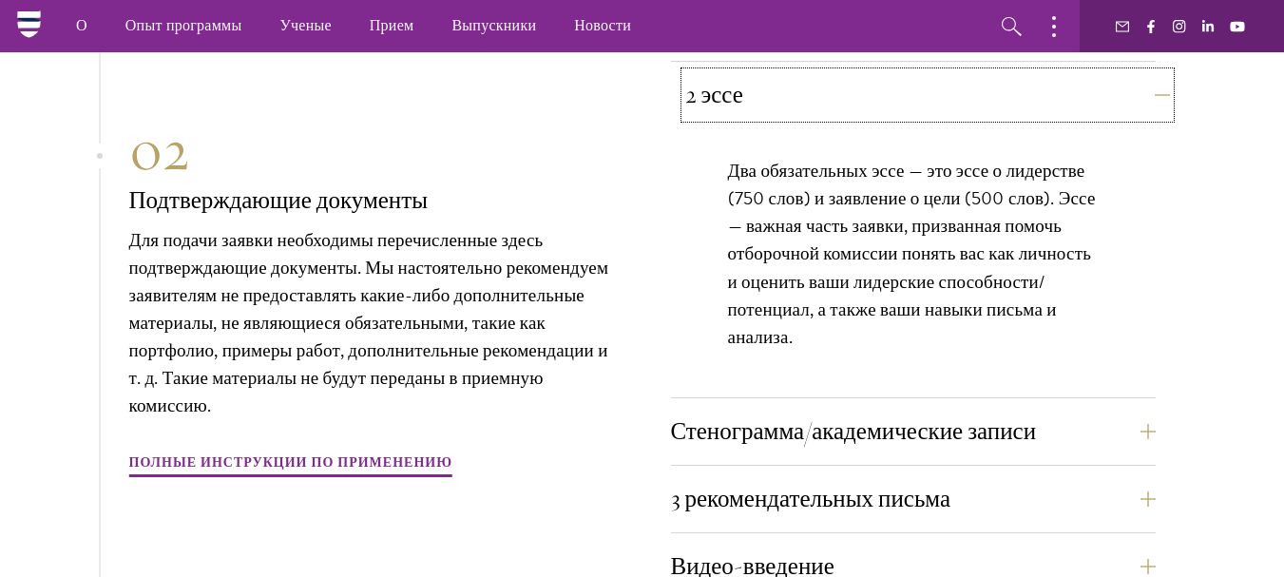
scroll to position [6517, 0]
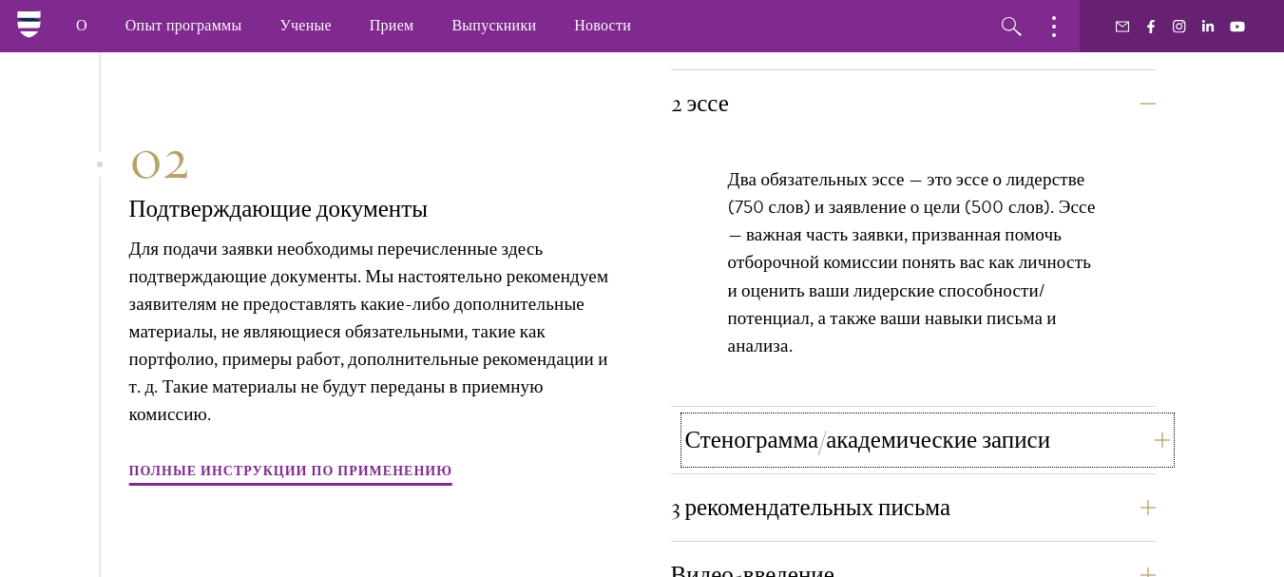
click at [898, 456] on button "Стенограмма/академические записи" at bounding box center [927, 440] width 485 height 46
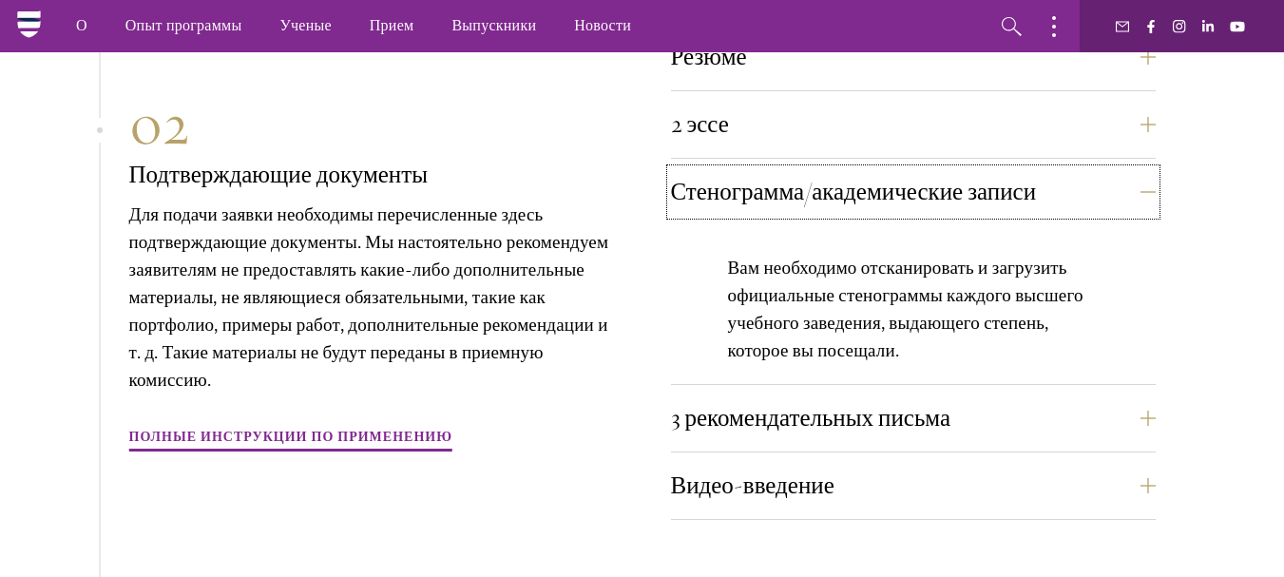
scroll to position [6491, 0]
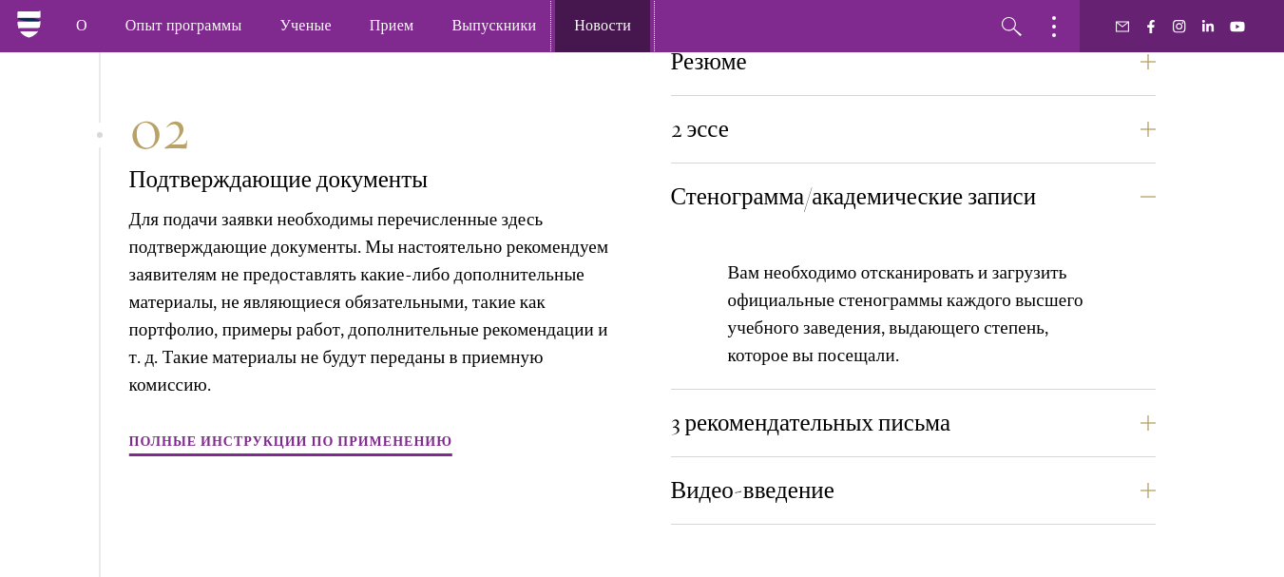
click at [598, 19] on font "Новости" at bounding box center [602, 25] width 57 height 22
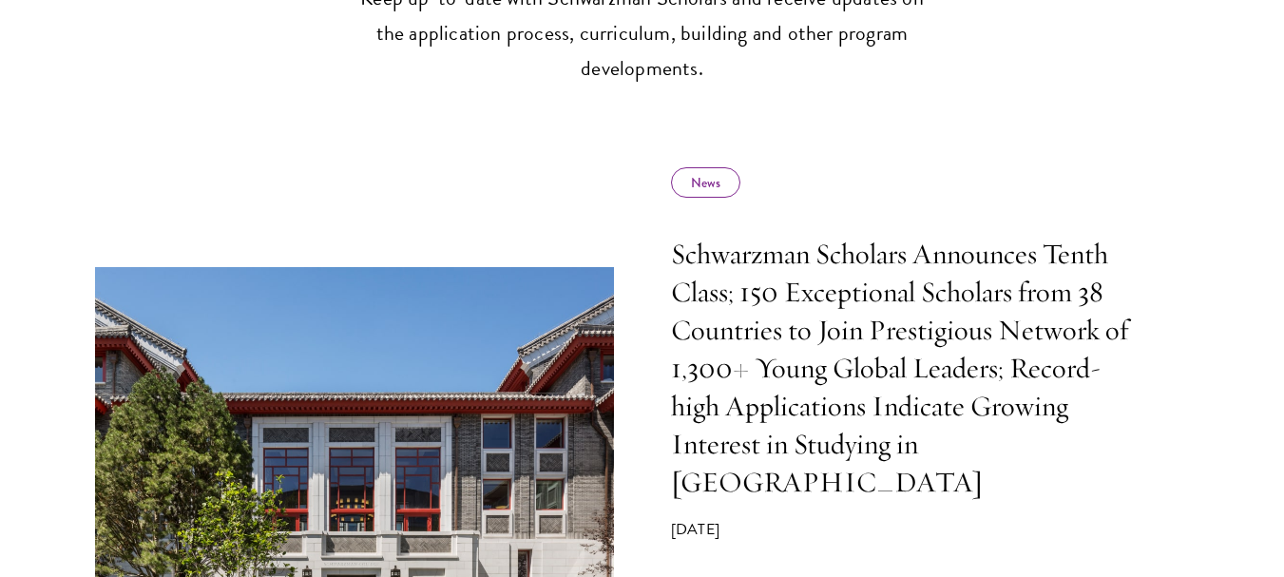
scroll to position [802, 0]
